Goal: Information Seeking & Learning: Learn about a topic

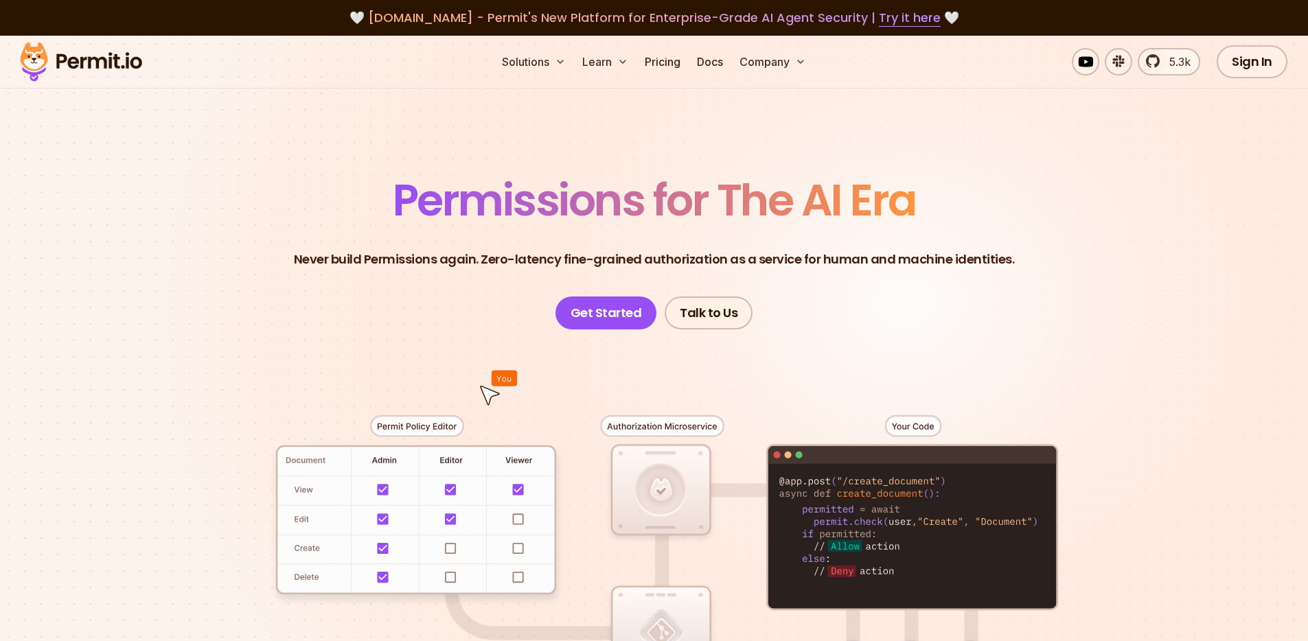
click at [1119, 229] on header "Permissions for The AI Era Never build Permissions again. Zero-latency fine-gra…" at bounding box center [654, 254] width 961 height 151
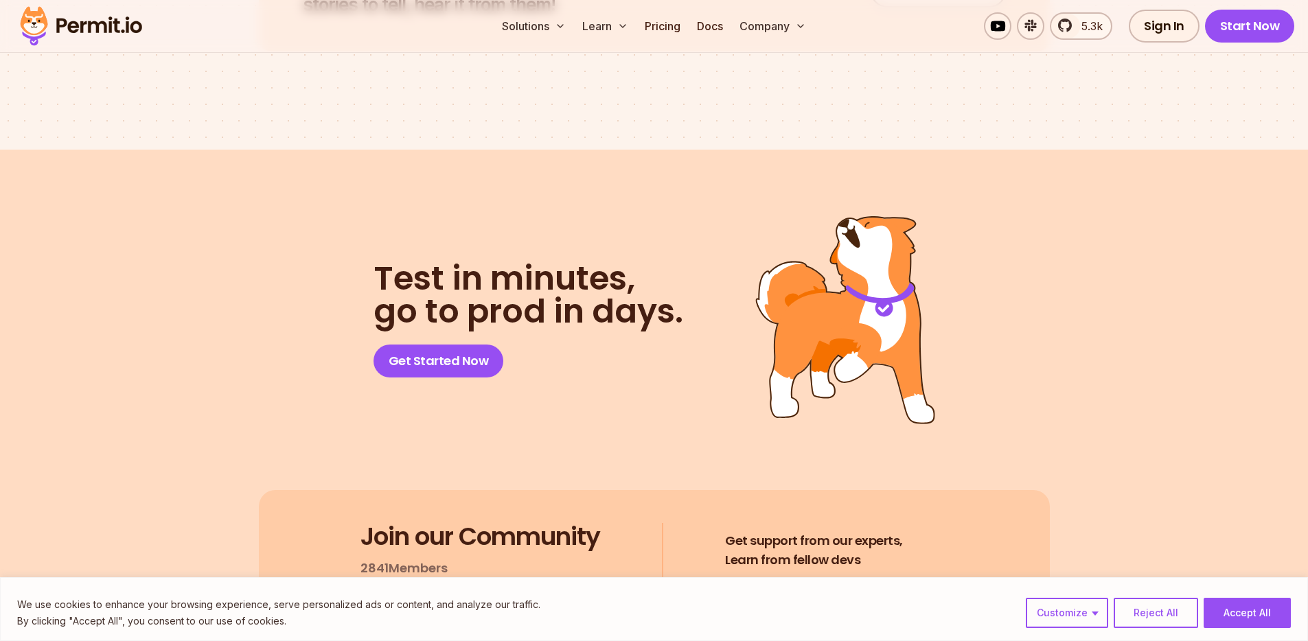
scroll to position [7339, 0]
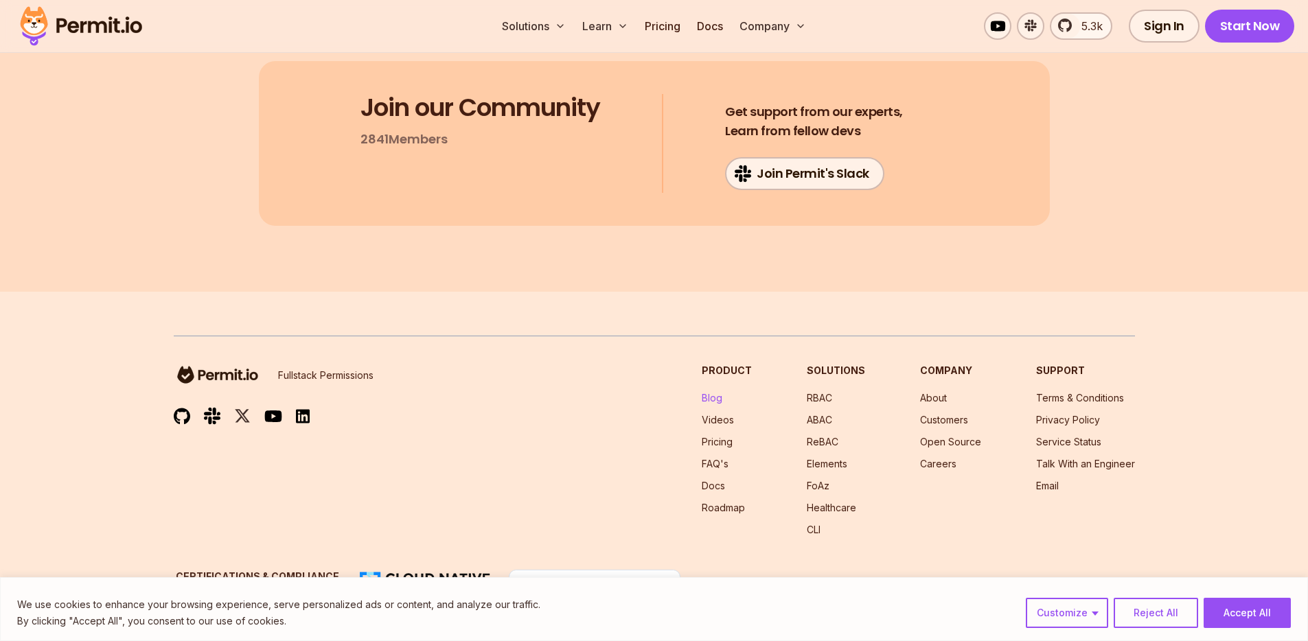
click at [713, 392] on link "Blog" at bounding box center [712, 398] width 21 height 12
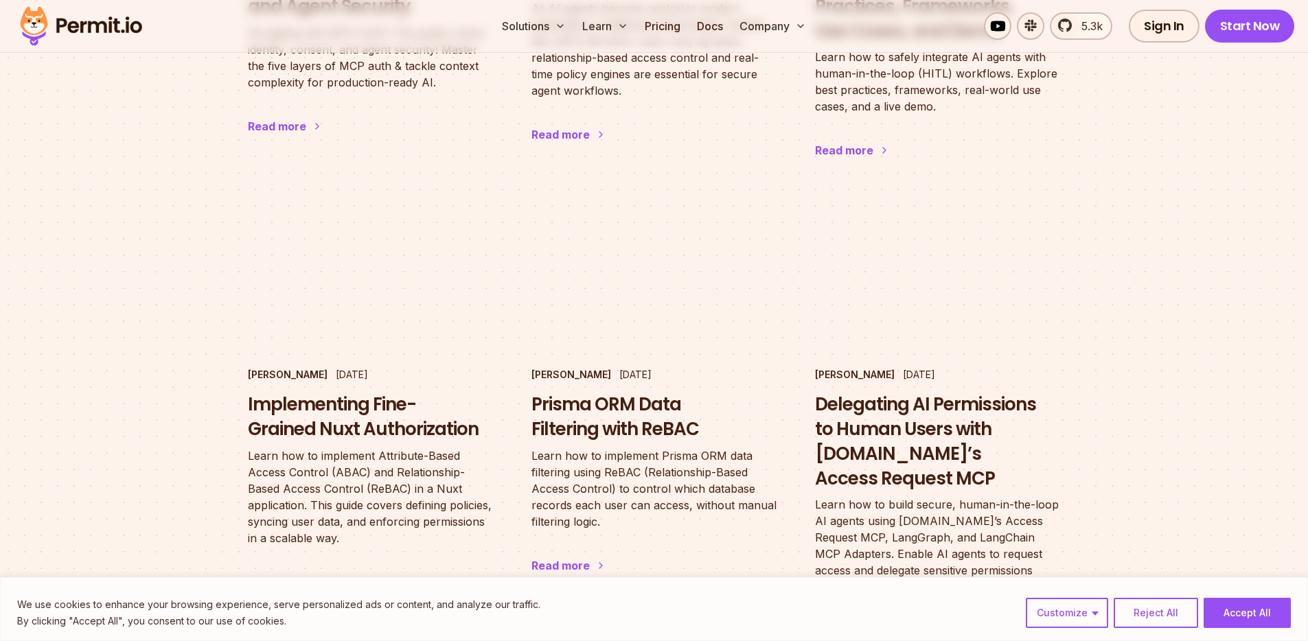
scroll to position [1206, 0]
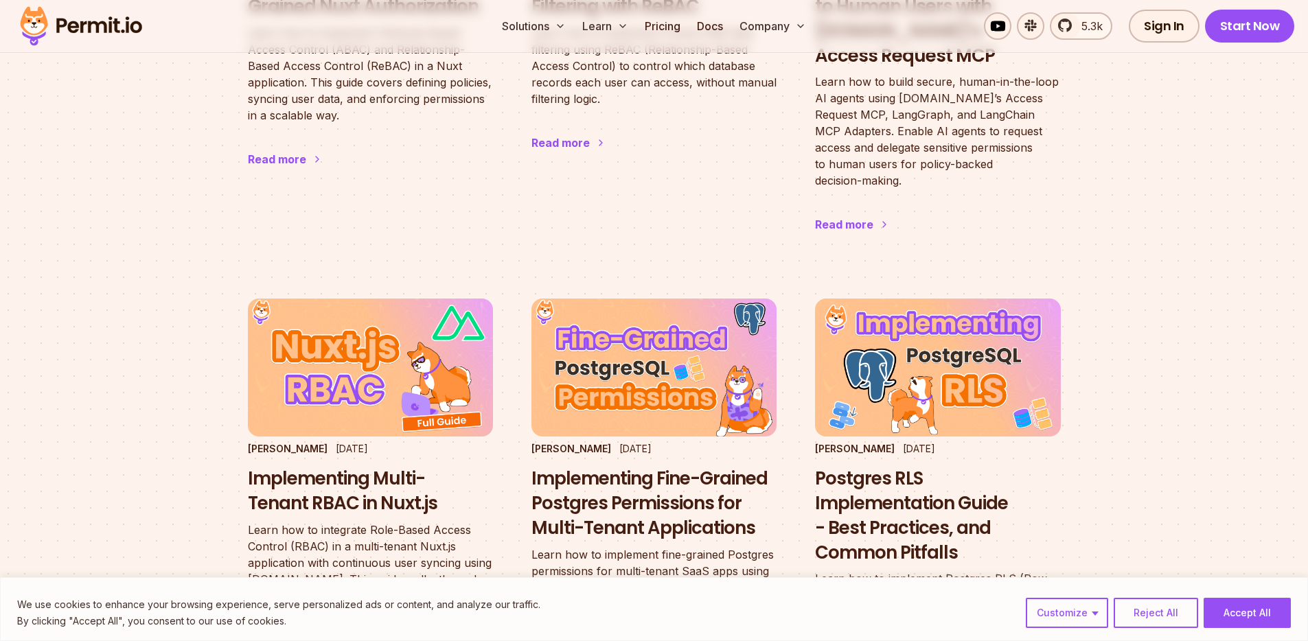
click at [156, 332] on main "Featured Stories [PERSON_NAME] & [PERSON_NAME] [DATE] The State of Authorizatio…" at bounding box center [654, 143] width 1308 height 3473
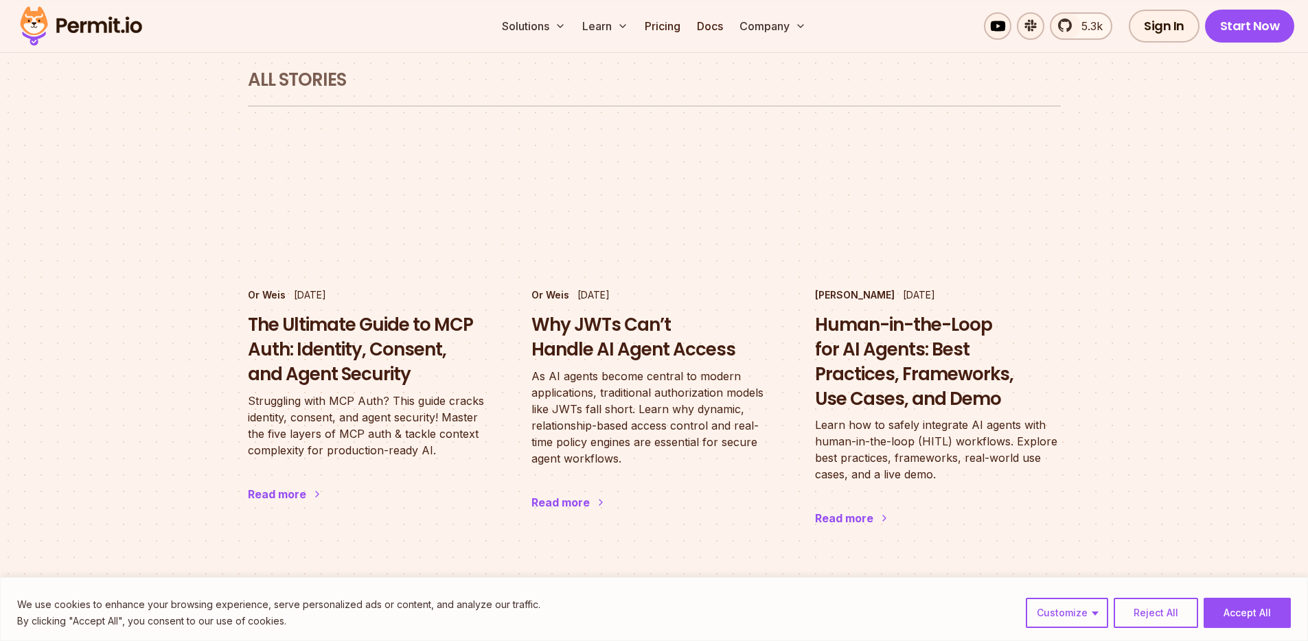
scroll to position [0, 0]
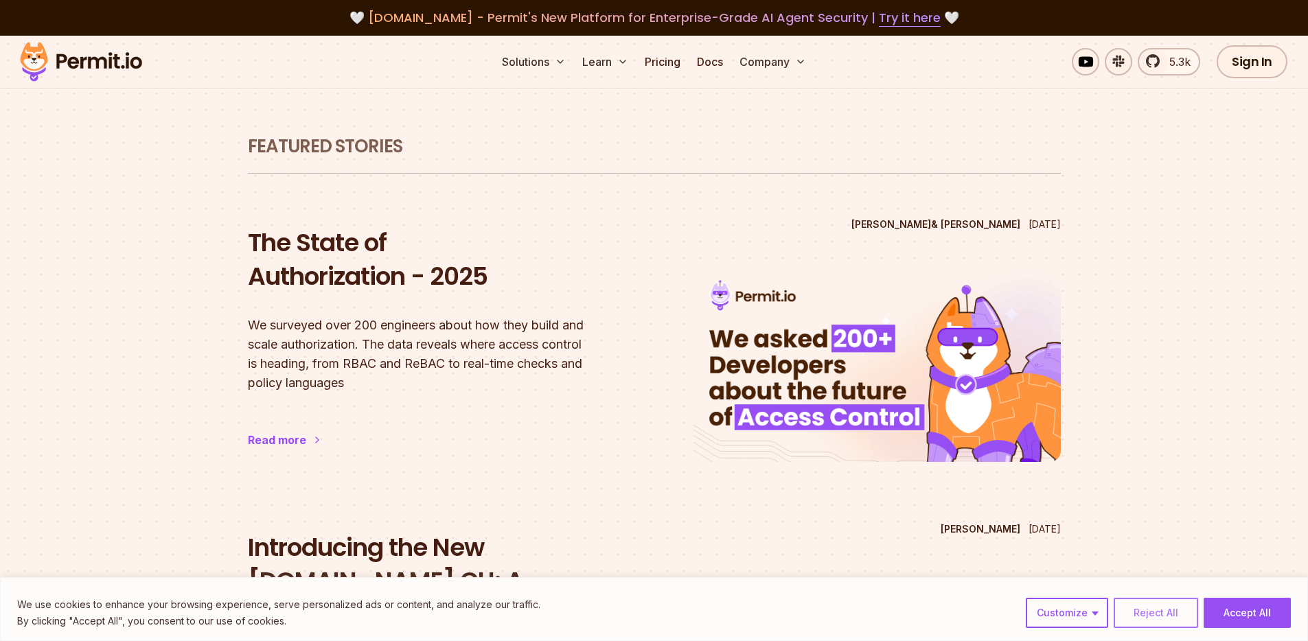
click at [1162, 614] on button "Reject All" at bounding box center [1156, 613] width 84 height 30
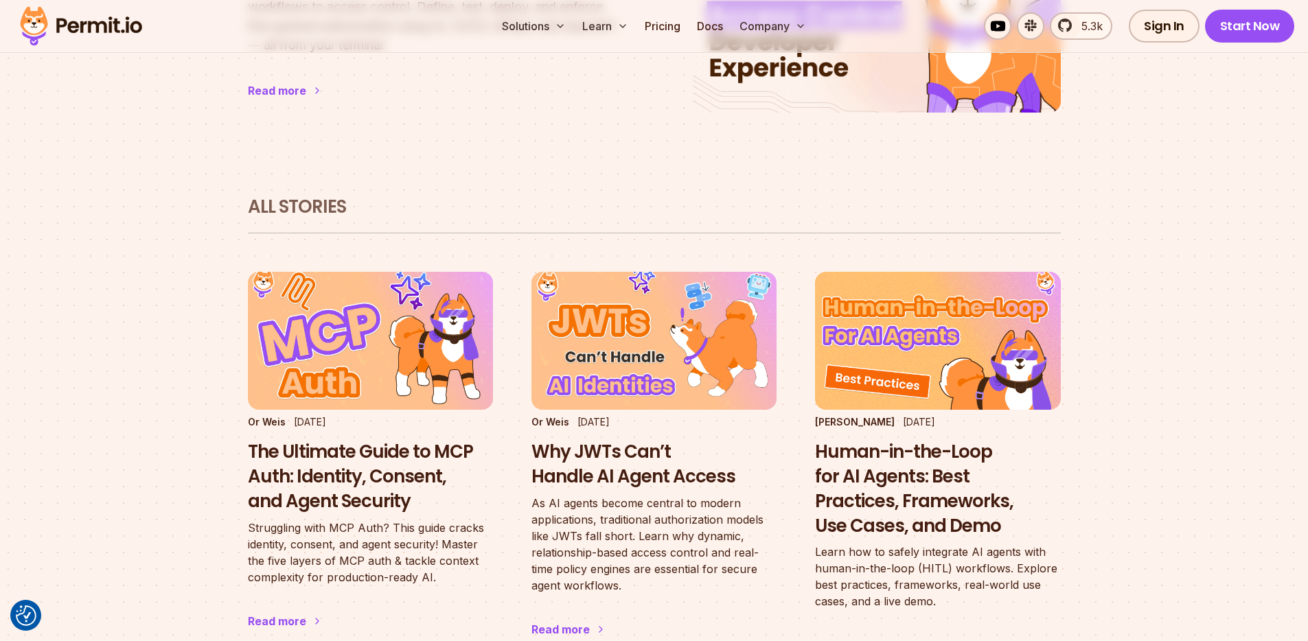
scroll to position [722, 0]
